Goal: Task Accomplishment & Management: Manage account settings

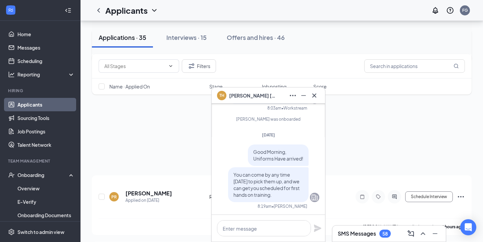
scroll to position [984, 0]
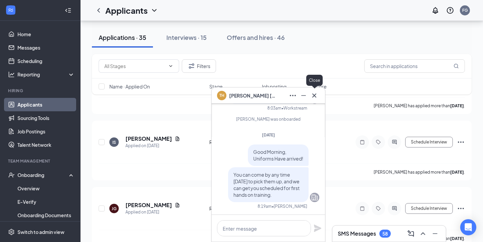
click at [315, 95] on icon "Cross" at bounding box center [314, 96] width 8 height 8
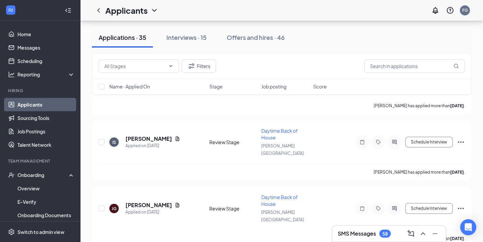
click at [345, 237] on div "SMS Messages 58" at bounding box center [364, 234] width 53 height 8
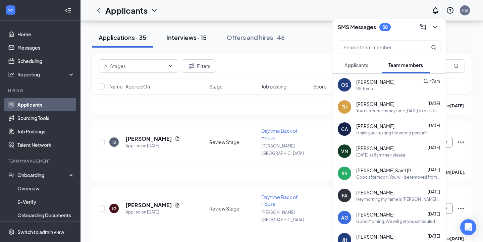
click at [192, 32] on button "Interviews · 15" at bounding box center [187, 37] width 54 height 20
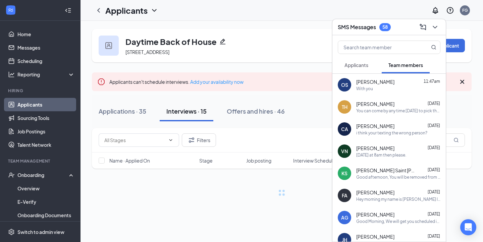
click at [439, 27] on button at bounding box center [434, 27] width 11 height 11
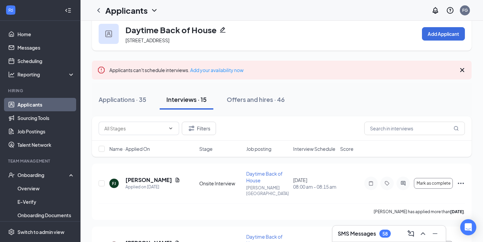
scroll to position [12, 0]
click at [210, 124] on button "Filters" at bounding box center [199, 127] width 34 height 13
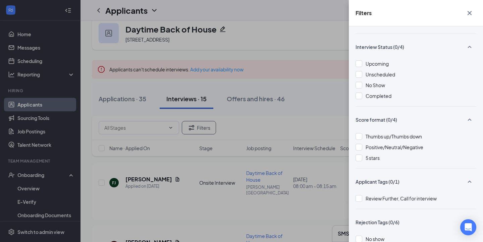
scroll to position [79, 0]
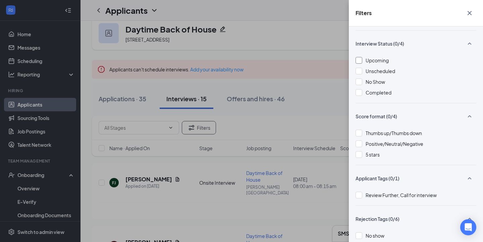
click at [360, 62] on div at bounding box center [358, 60] width 7 height 7
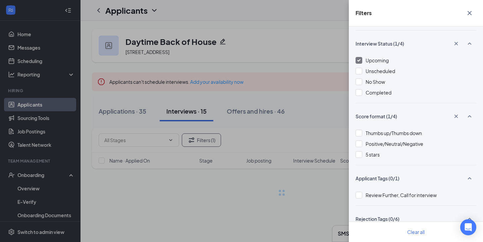
click at [321, 108] on div "Filters Applicant Status (0/5) Unread message Hasn't messaged back Stuck in sta…" at bounding box center [241, 121] width 483 height 242
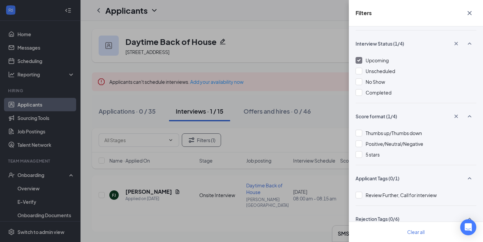
click at [472, 17] on button "button" at bounding box center [469, 13] width 13 height 13
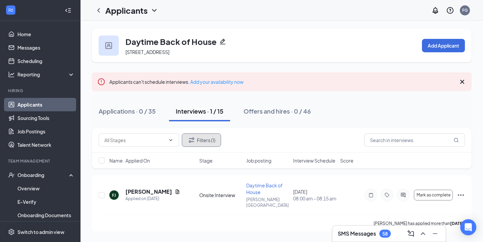
click at [206, 137] on button "Filters (1)" at bounding box center [201, 139] width 39 height 13
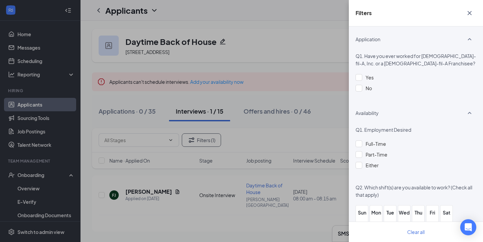
scroll to position [509, 0]
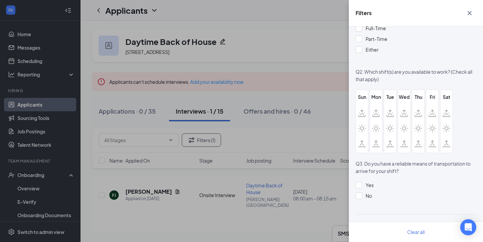
click at [469, 13] on icon "Cross" at bounding box center [469, 13] width 4 height 4
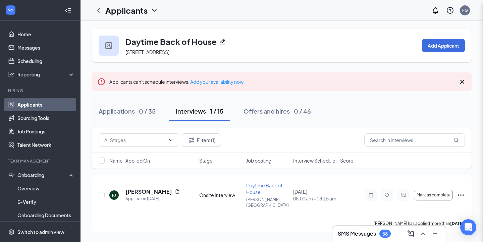
scroll to position [493, 0]
click at [193, 116] on button "Interviews · 1 / 15" at bounding box center [199, 111] width 61 height 20
click at [217, 136] on button "Filters (1)" at bounding box center [201, 139] width 39 height 13
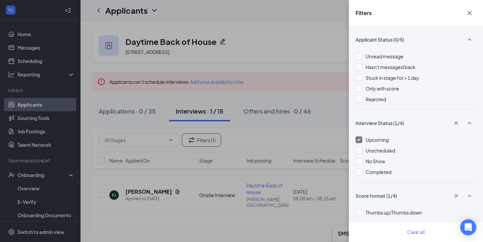
click at [363, 139] on div "Upcoming" at bounding box center [415, 139] width 121 height 7
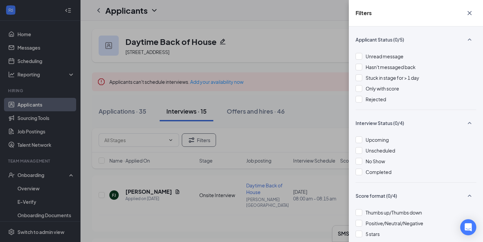
click at [286, 142] on div "Filters Applicant Status (0/5) Unread message Hasn't messaged back Stuck in sta…" at bounding box center [241, 121] width 483 height 242
click at [471, 14] on icon "Cross" at bounding box center [469, 13] width 4 height 4
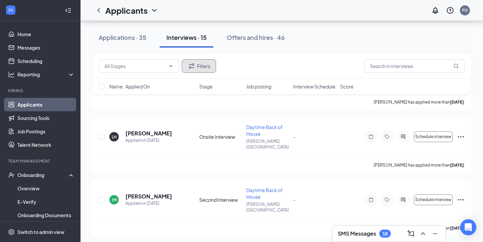
scroll to position [626, 0]
click at [100, 11] on icon "ChevronLeft" at bounding box center [99, 10] width 8 height 8
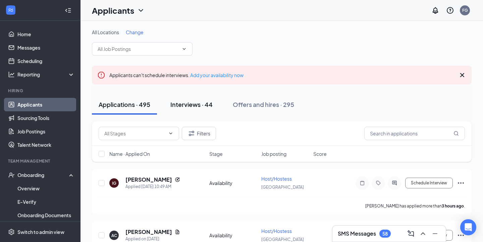
click at [180, 99] on button "Interviews · 44" at bounding box center [192, 105] width 56 height 20
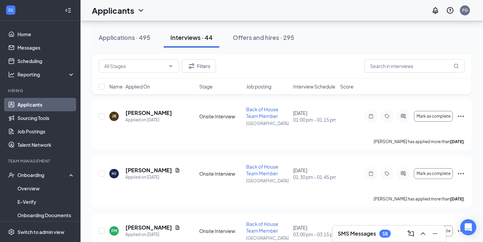
scroll to position [68, 0]
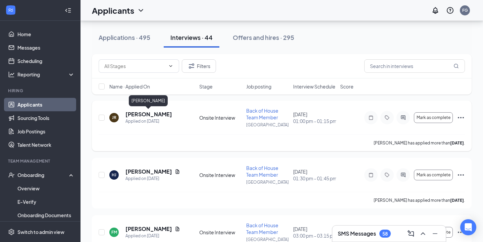
click at [151, 111] on h5 "[PERSON_NAME]" at bounding box center [148, 114] width 47 height 7
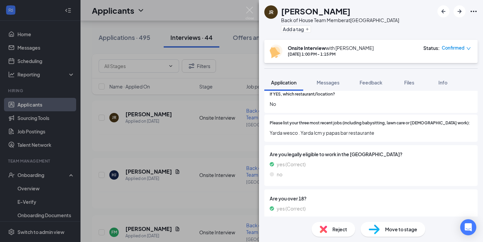
scroll to position [152, 0]
click at [370, 129] on span "Yarda wesco . Yarda lcm y papas bar restaurante" at bounding box center [371, 132] width 202 height 7
click at [245, 11] on img at bounding box center [249, 13] width 8 height 13
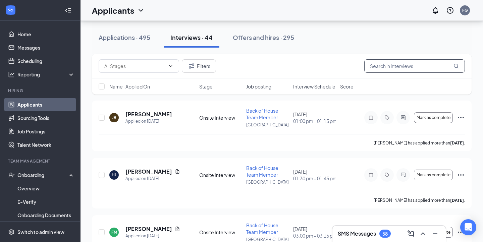
click at [374, 69] on input "text" at bounding box center [414, 65] width 101 height 13
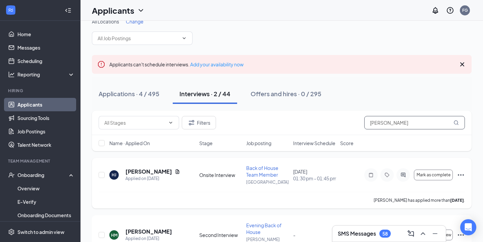
scroll to position [11, 0]
type input "[PERSON_NAME]"
click at [139, 173] on h5 "[PERSON_NAME]" at bounding box center [148, 171] width 47 height 7
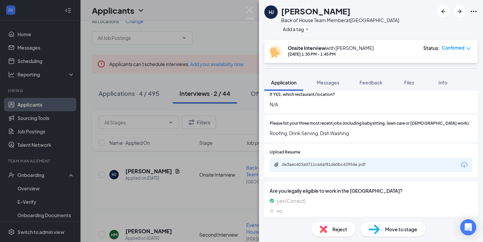
scroll to position [177, 0]
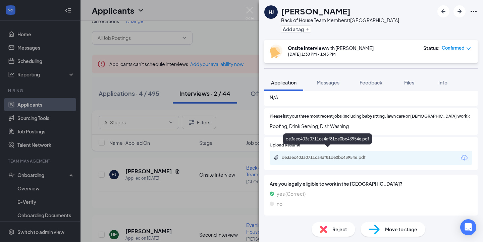
click at [328, 155] on div "de3aec403a0711ca4af81de0bc43954e.pdf" at bounding box center [329, 157] width 94 height 5
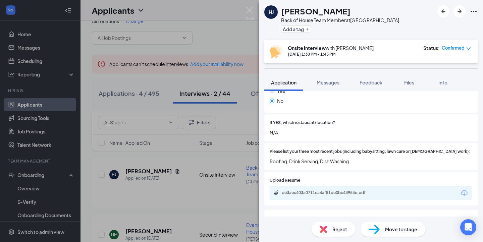
scroll to position [139, 0]
